Goal: Task Accomplishment & Management: Manage account settings

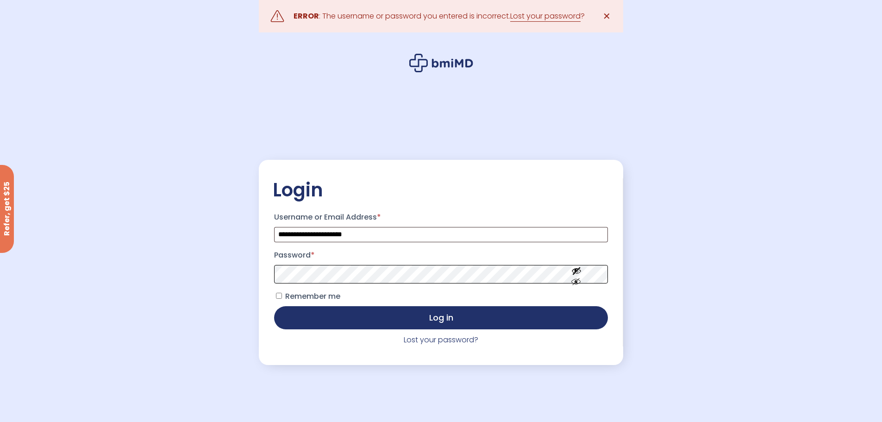
click at [274, 306] on button "Log in" at bounding box center [440, 317] width 333 height 23
click at [445, 340] on link "Lost your password?" at bounding box center [441, 339] width 75 height 11
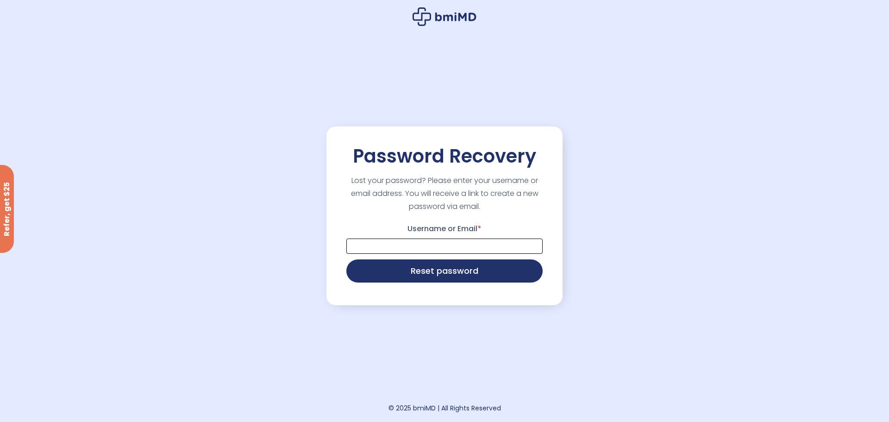
click at [448, 249] on input "Username or Email *" at bounding box center [444, 245] width 196 height 15
type input "**********"
click at [473, 278] on button "Reset password" at bounding box center [444, 269] width 196 height 23
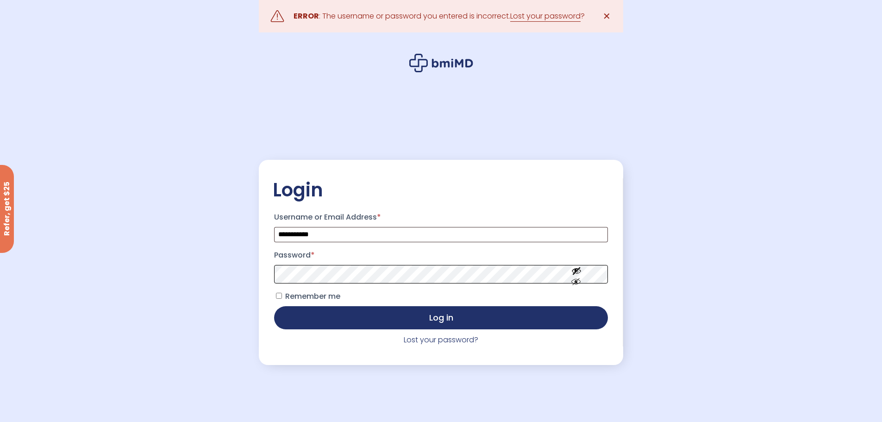
click at [274, 306] on button "Log in" at bounding box center [440, 317] width 333 height 23
click at [465, 339] on link "Lost your password?" at bounding box center [441, 339] width 75 height 11
